Goal: Find specific page/section: Find specific page/section

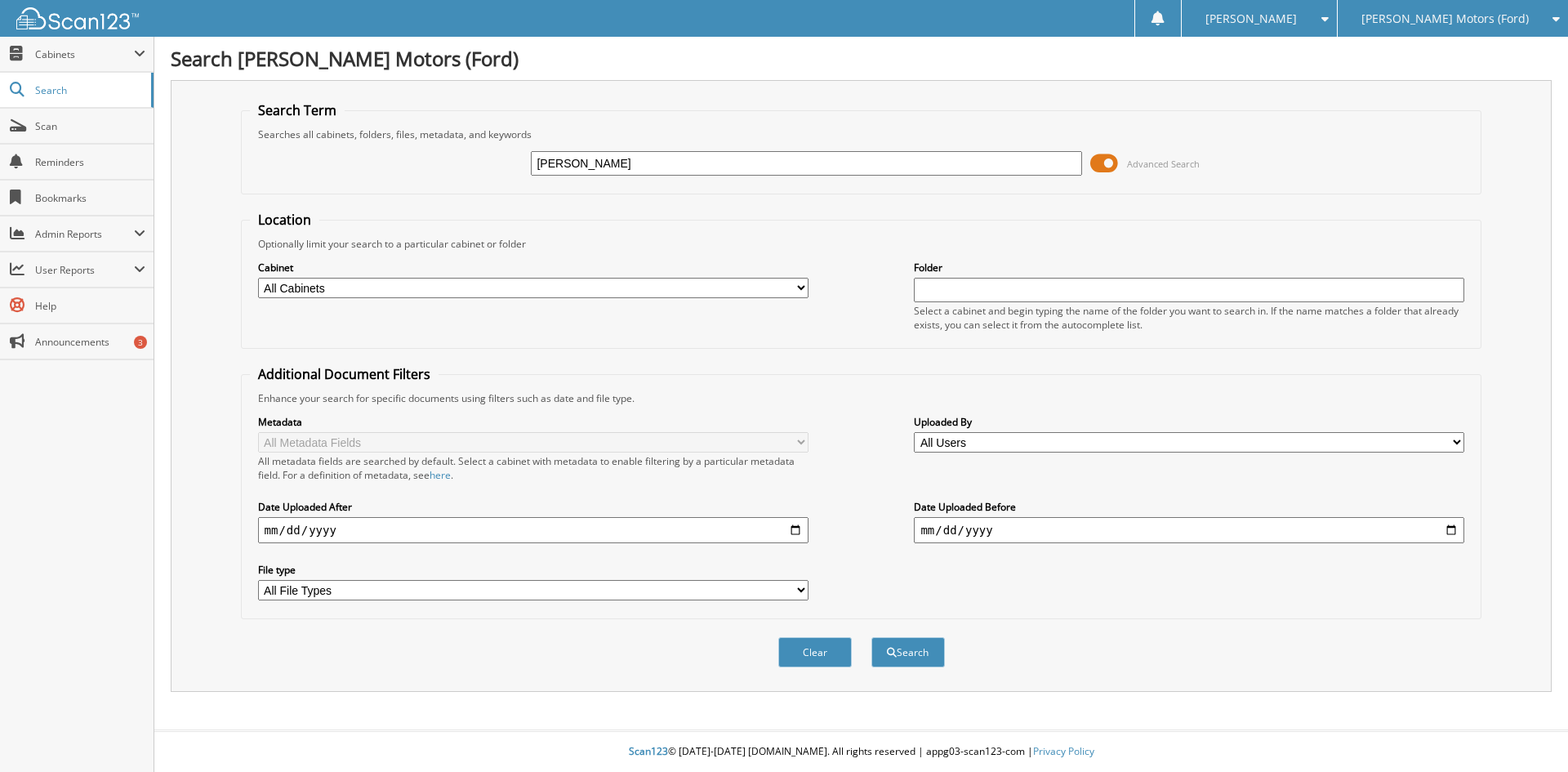
type input "[PERSON_NAME]"
click at [871, 637] on button "Search" at bounding box center [907, 652] width 73 height 31
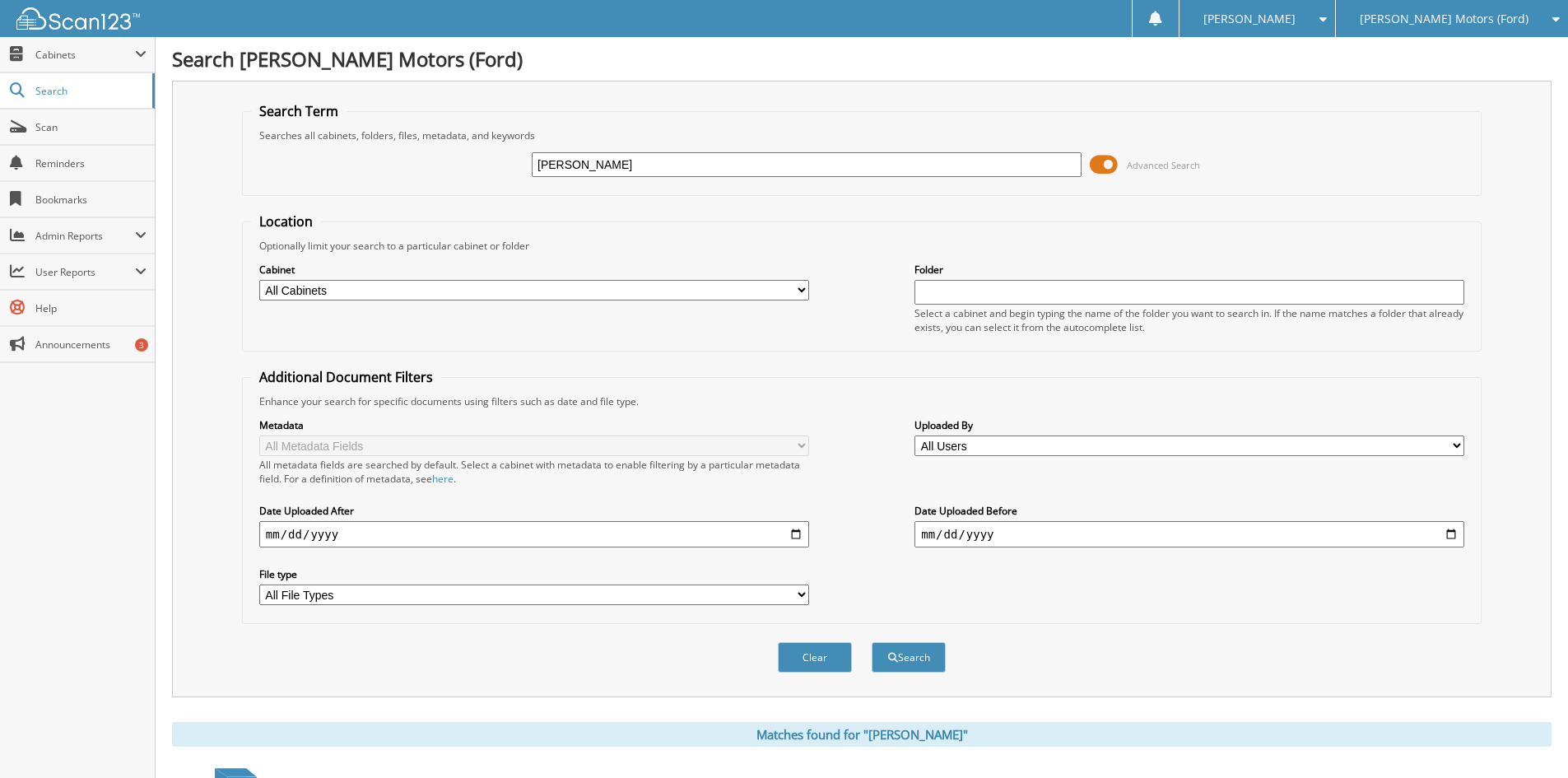
drag, startPoint x: 630, startPoint y: 167, endPoint x: 444, endPoint y: 160, distance: 186.1
click at [448, 161] on div "[PERSON_NAME] Advanced Search" at bounding box center [861, 165] width 1221 height 45
type input "A71374"
click at [871, 642] on button "Search" at bounding box center [908, 657] width 74 height 31
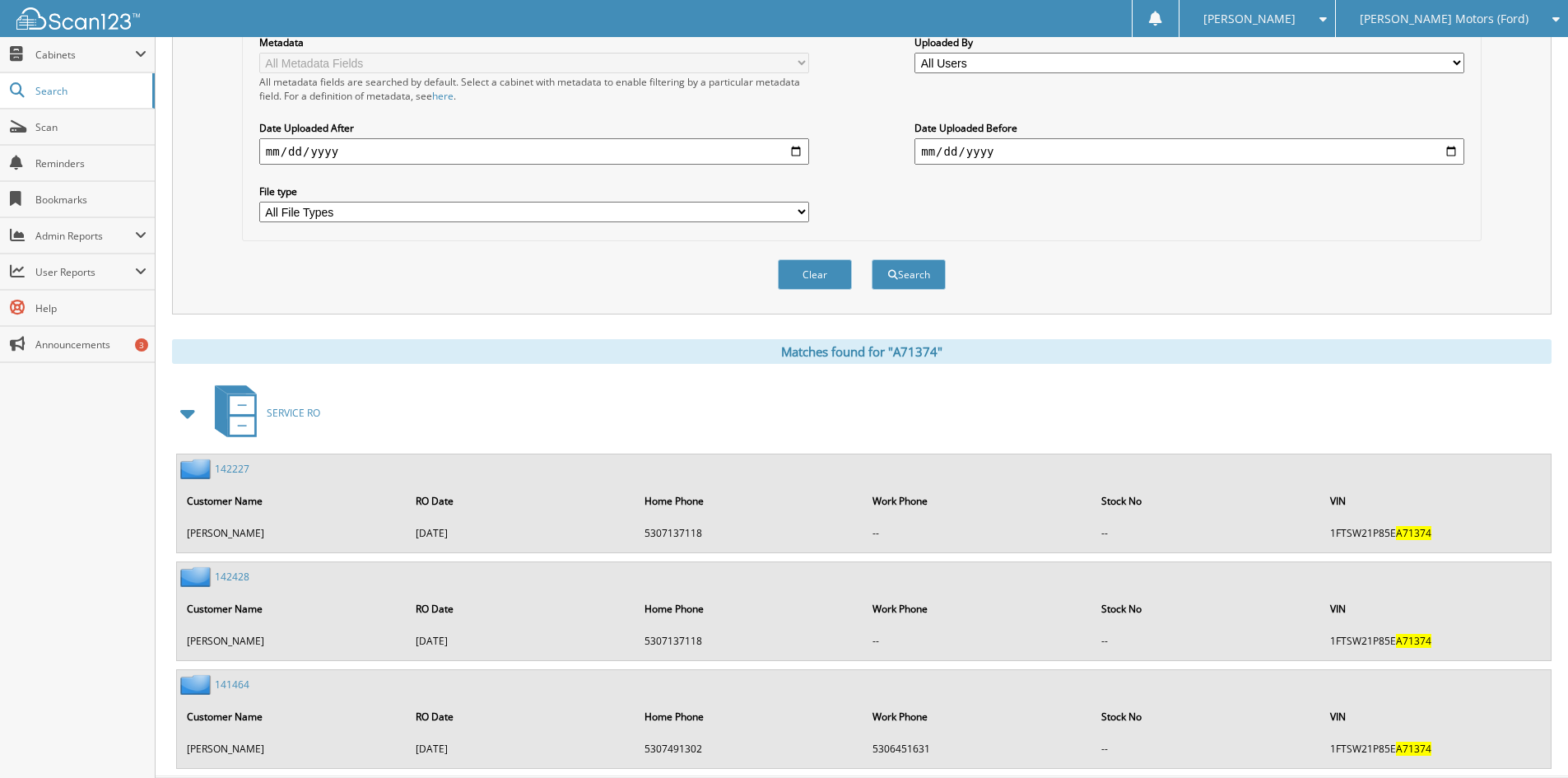
scroll to position [411, 0]
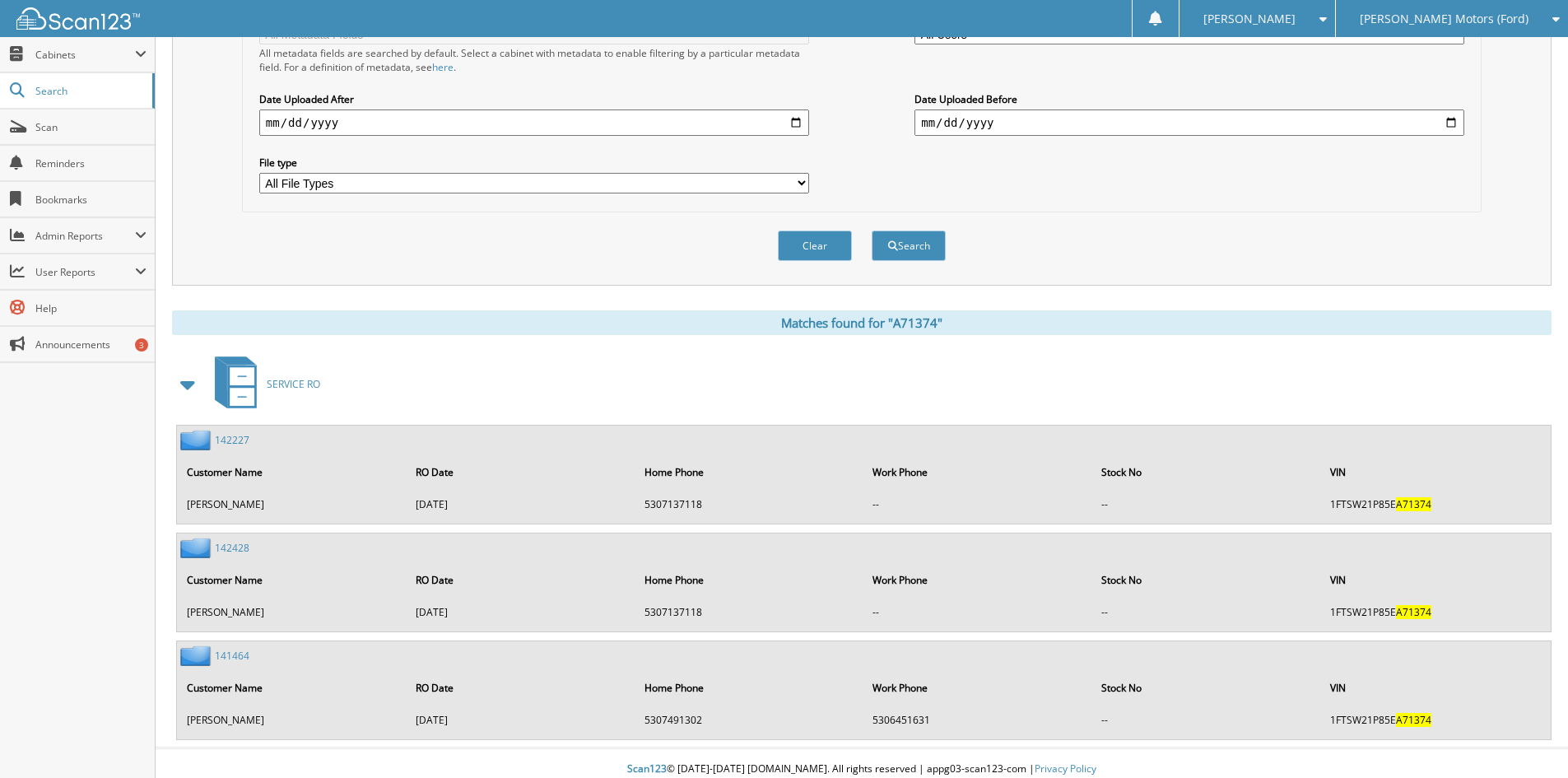
click at [220, 442] on link "142227" at bounding box center [231, 439] width 35 height 14
